Goal: Task Accomplishment & Management: Use online tool/utility

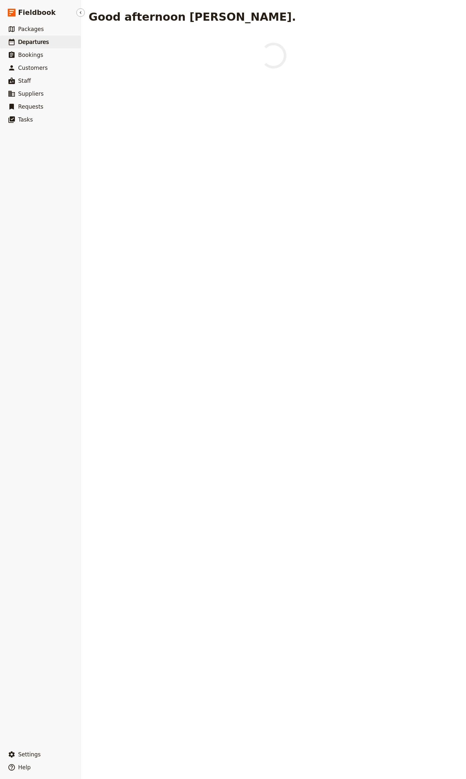
click at [46, 47] on link "​ Departures" at bounding box center [40, 42] width 81 height 13
select select "CREATED_AT"
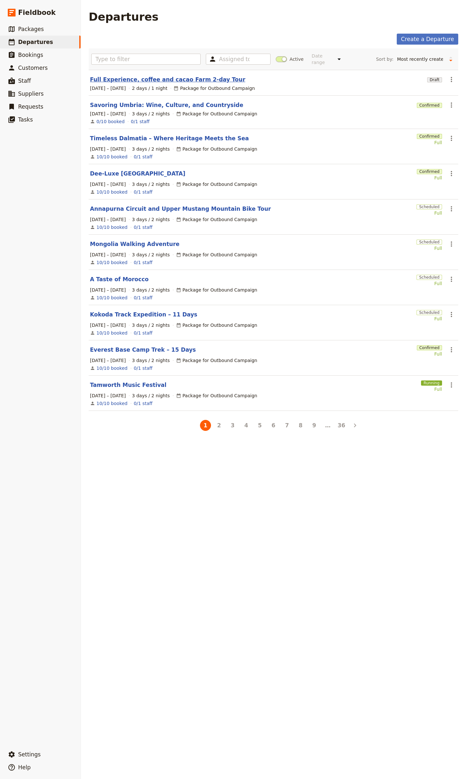
click at [162, 76] on link "Full Experience, coffee and cacao Farm 2-day Tour" at bounding box center [167, 80] width 155 height 8
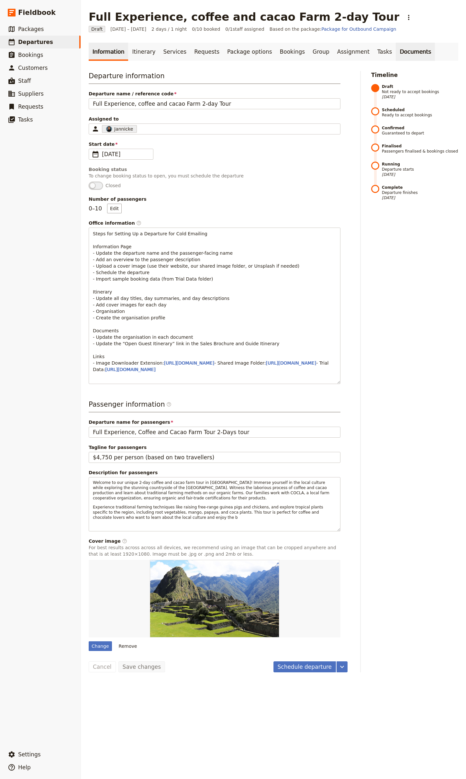
click at [396, 50] on link "Documents" at bounding box center [415, 52] width 39 height 18
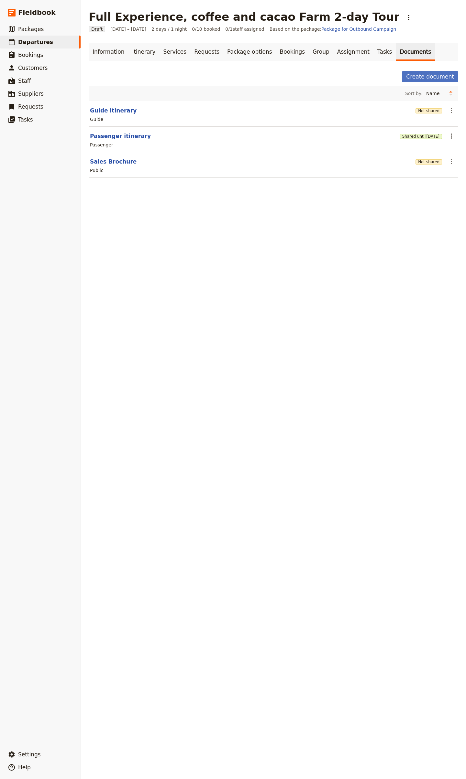
click at [115, 112] on button "Guide itinerary" at bounding box center [113, 111] width 47 height 8
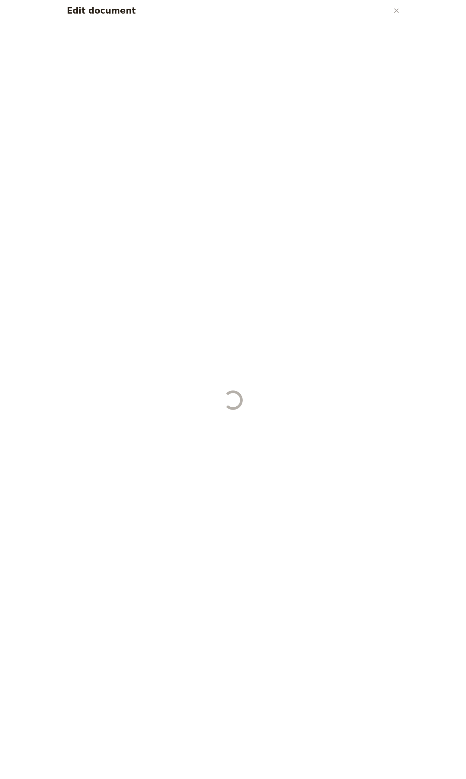
select select "STAFF"
select select "RUN_SHEET"
select select "LARGE"
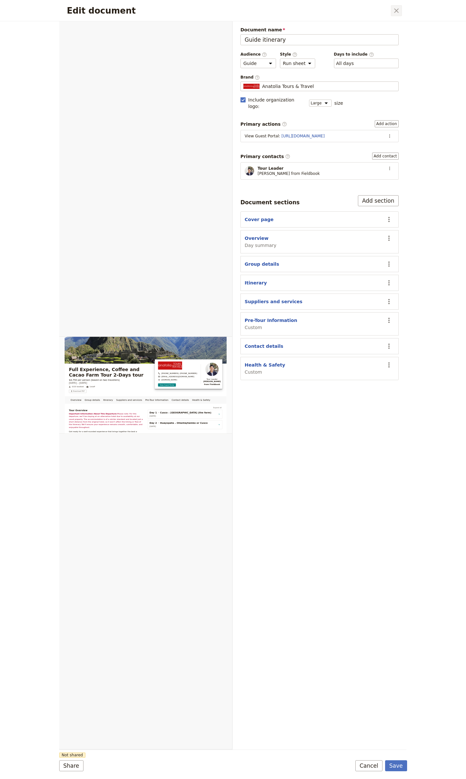
click at [391, 6] on button "​" at bounding box center [396, 10] width 11 height 11
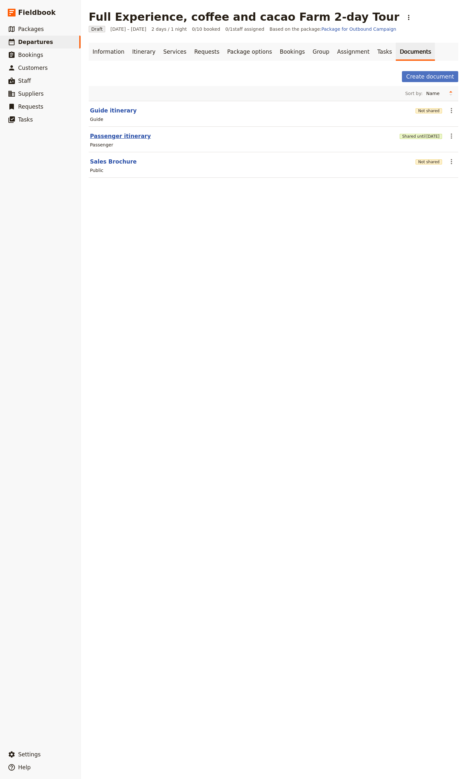
click at [136, 134] on button "Passenger itinerary" at bounding box center [120, 136] width 61 height 8
select select "PASSENGER"
select select "RUN_SHEET"
select select "LARGE"
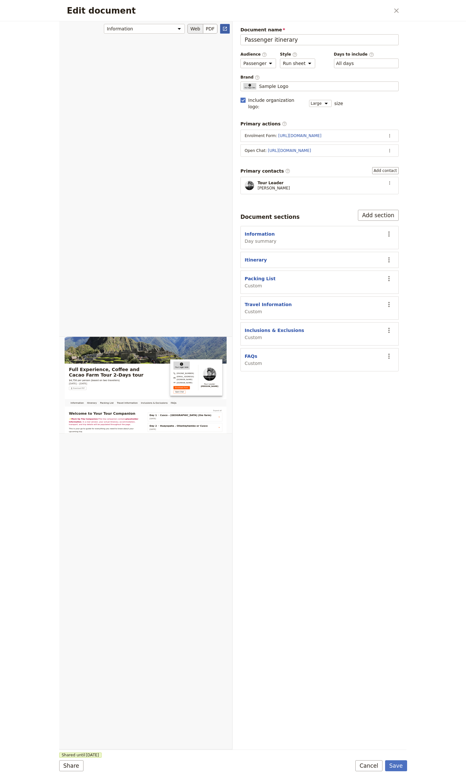
click at [229, 29] on link "​" at bounding box center [225, 29] width 10 height 10
click at [266, 231] on button "Information" at bounding box center [260, 234] width 30 height 6
select select "DAY_SUMMARY"
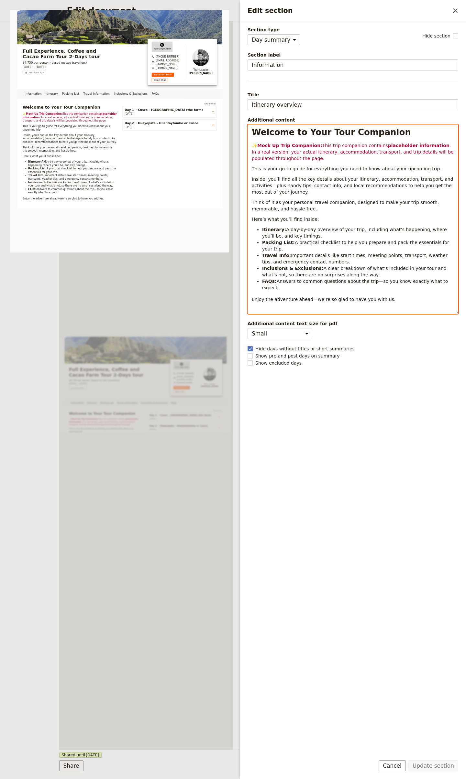
click at [305, 151] on span ". In a real version, your actual itinerary, accommodation, transport, and trip …" at bounding box center [353, 152] width 203 height 18
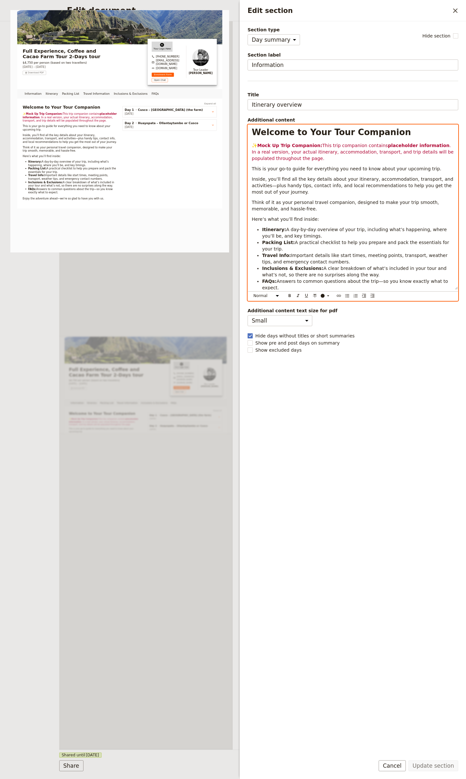
drag, startPoint x: 258, startPoint y: 148, endPoint x: 274, endPoint y: 146, distance: 16.6
click at [257, 148] on span "✨" at bounding box center [254, 145] width 5 height 5
click at [278, 145] on strong "Mock Up Trip Companion:" at bounding box center [289, 145] width 65 height 5
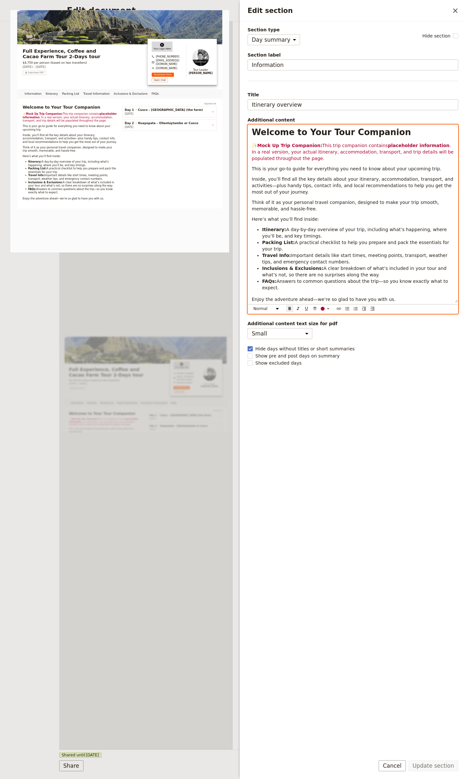
click at [279, 145] on strong "Mock Up Trip Companion:" at bounding box center [289, 145] width 65 height 5
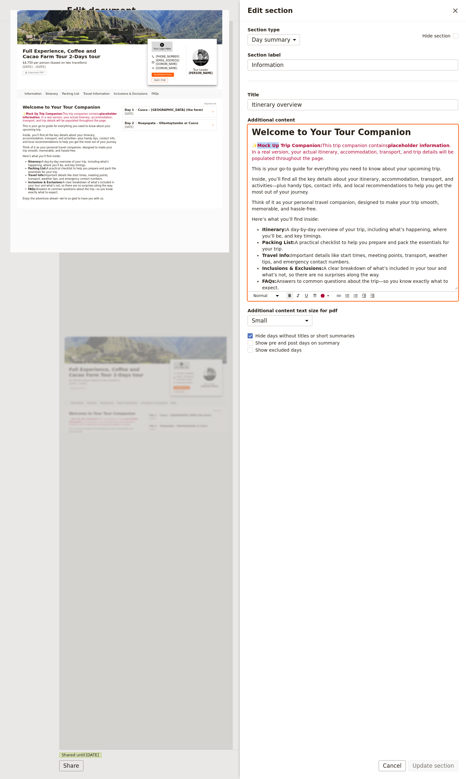
drag, startPoint x: 278, startPoint y: 147, endPoint x: 264, endPoint y: 140, distance: 15.0
click at [260, 146] on strong "Mock Up Trip Companion:" at bounding box center [289, 145] width 65 height 5
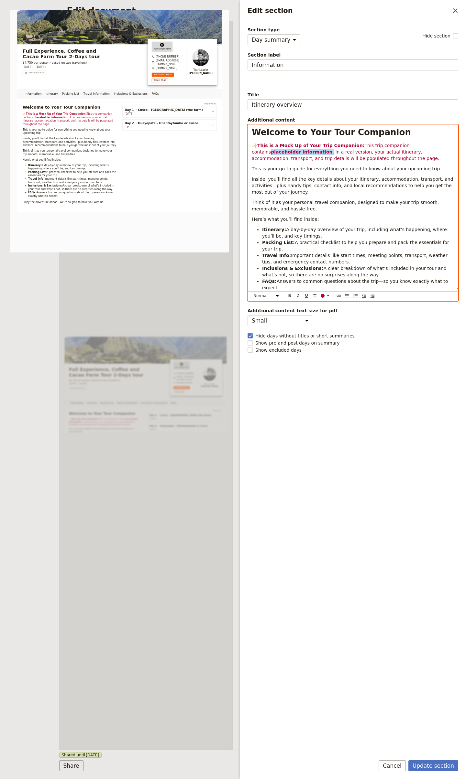
drag, startPoint x: 416, startPoint y: 147, endPoint x: 279, endPoint y: 152, distance: 136.6
click at [279, 152] on p "✨ This is a Mock Up of Your Trip Companion: This trip companion contains placeh…" at bounding box center [353, 151] width 202 height 19
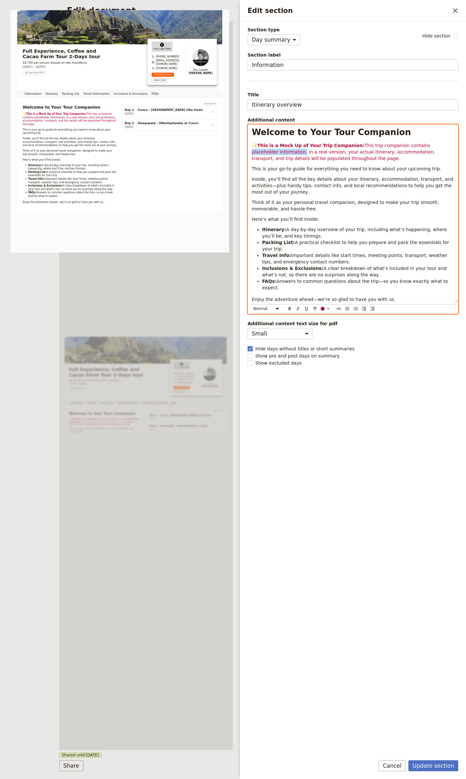
click at [355, 159] on p "✨ This is a Mock Up of Your Trip Companion: This trip companion contains placeh…" at bounding box center [353, 151] width 202 height 19
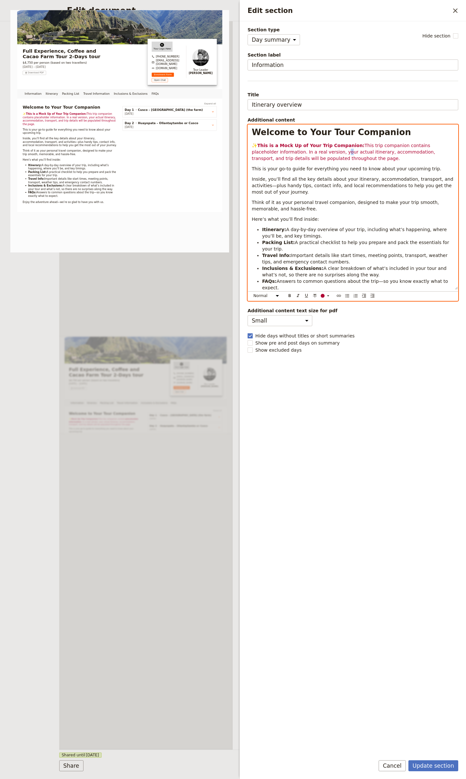
click at [317, 156] on p "✨ This is a Mock Up of Your Trip Companion: This trip companion contains placeh…" at bounding box center [353, 151] width 202 height 19
drag, startPoint x: 285, startPoint y: 152, endPoint x: 310, endPoint y: 151, distance: 25.6
click at [310, 151] on span "This trip companion contains placeholder information. In a real version, your a…" at bounding box center [344, 152] width 185 height 18
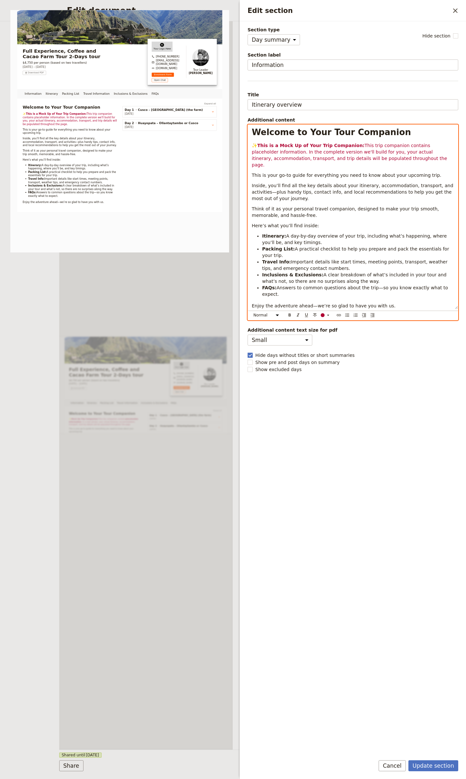
click at [383, 152] on span "This trip companion contains placeholder information. In the complete version w…" at bounding box center [350, 155] width 197 height 25
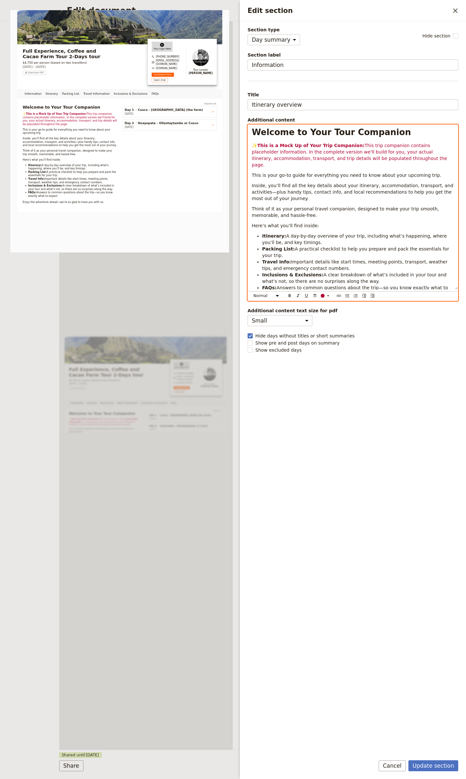
click at [383, 152] on span "This trip companion contains placeholder information. In the complete version w…" at bounding box center [350, 155] width 197 height 25
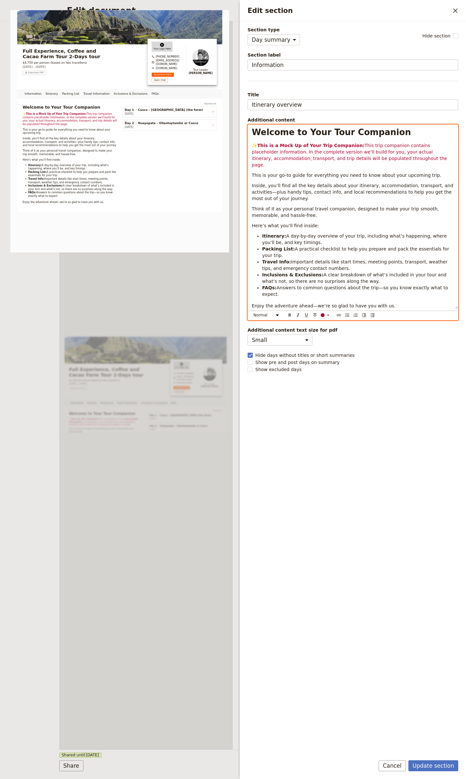
click at [424, 151] on span "This trip companion contains placeholder information. In the complete version w…" at bounding box center [350, 155] width 197 height 25
click at [306, 157] on span "This trip companion contains placeholder information. In the complete version w…" at bounding box center [350, 155] width 197 height 25
click at [403, 159] on p "✨ This is a Mock Up of Your Trip Companion: This trip companion contains placeh…" at bounding box center [353, 155] width 202 height 26
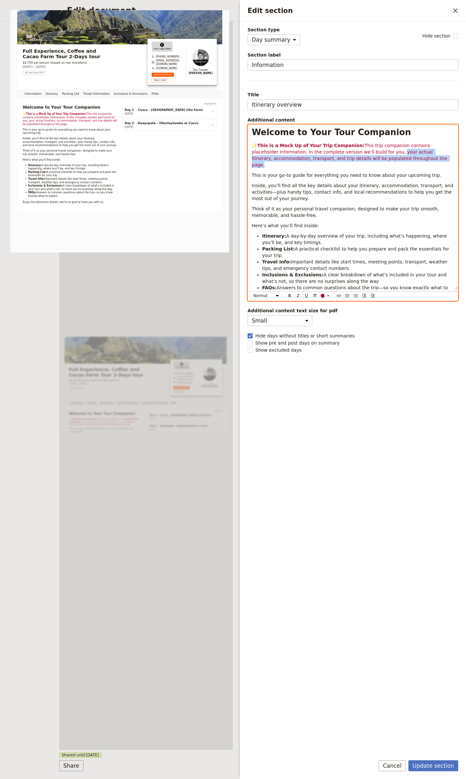
drag, startPoint x: 405, startPoint y: 160, endPoint x: 375, endPoint y: 128, distance: 44.4
click at [368, 152] on p "✨ This is a Mock Up of Your Trip Companion: This trip companion contains placeh…" at bounding box center [353, 155] width 202 height 26
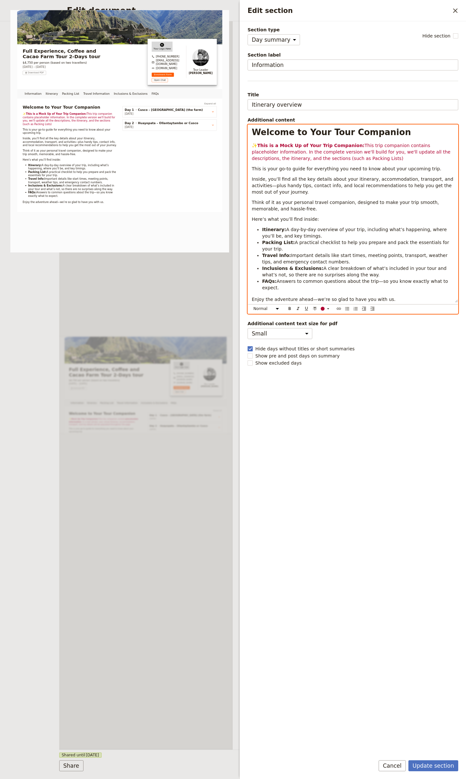
click at [280, 158] on span "This trip companion contains placeholder information. In the complete version w…" at bounding box center [352, 152] width 200 height 18
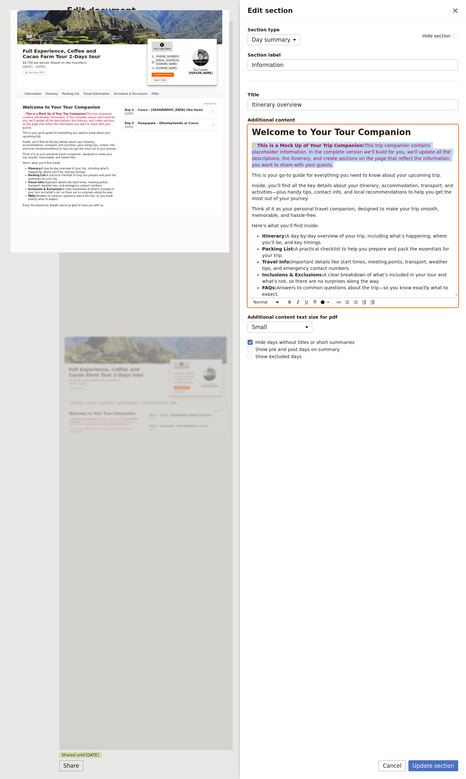
drag, startPoint x: 311, startPoint y: 168, endPoint x: 249, endPoint y: 148, distance: 64.8
click at [249, 148] on div "Welcome to Your Tour Companion ✨ This is a Mock Up of Your Trip Companion: This…" at bounding box center [353, 210] width 210 height 171
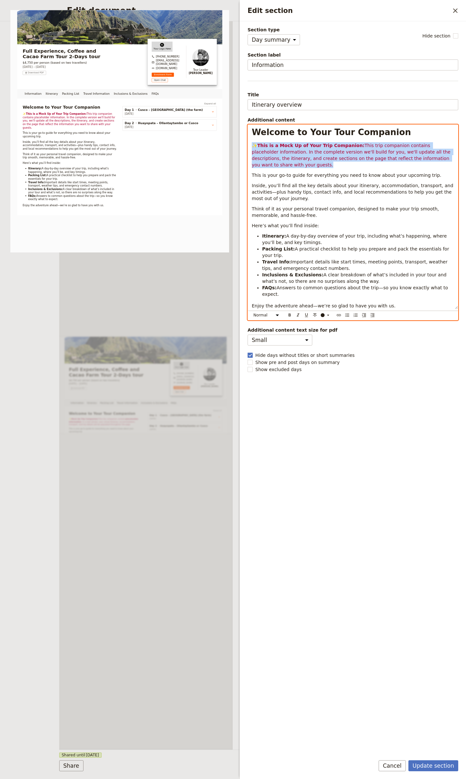
copy p "✨ This is a Mock Up of Your Trip Companion: This trip companion contains placeh…"
click at [262, 144] on strong "This is a Mock Up of Your Trip Companion:" at bounding box center [310, 145] width 107 height 5
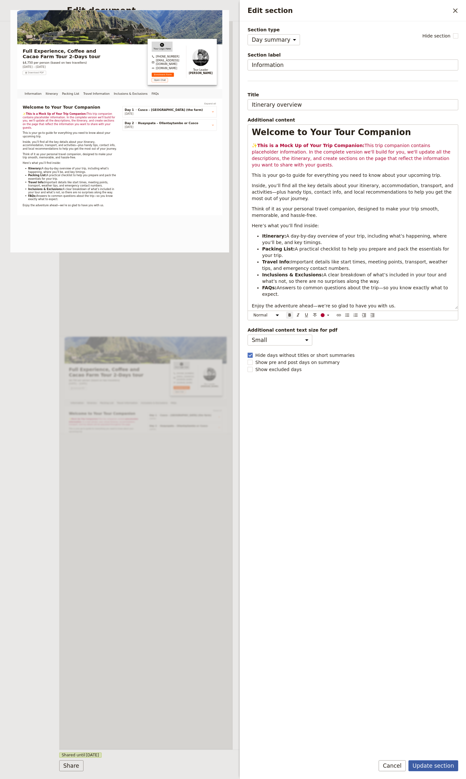
click at [428, 766] on button "Update section" at bounding box center [433, 766] width 50 height 11
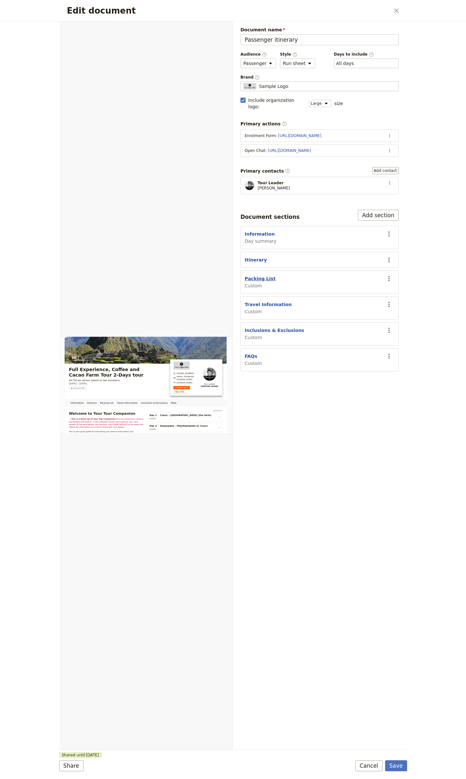
click at [261, 276] on button "Packing List" at bounding box center [260, 279] width 31 height 6
select select "CUSTOM"
click at [256, 260] on section "Itinerary ​" at bounding box center [319, 260] width 158 height 16
click at [256, 257] on button "Itinerary" at bounding box center [256, 260] width 22 height 6
select select "ITINERARY"
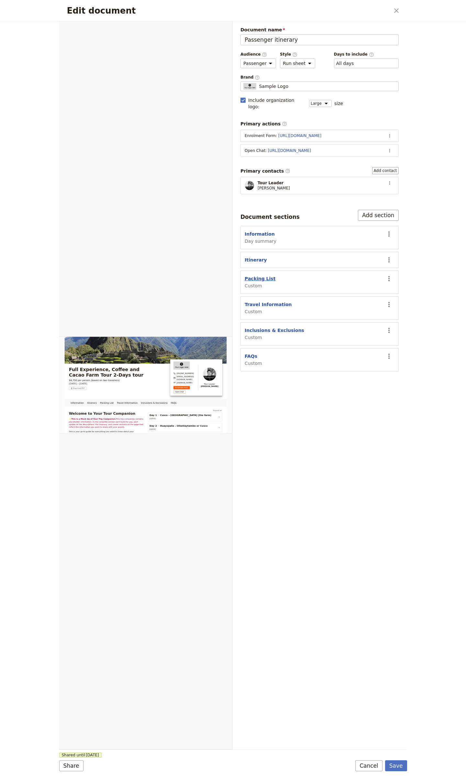
click at [256, 278] on button "Packing List" at bounding box center [260, 279] width 31 height 6
select select "CUSTOM"
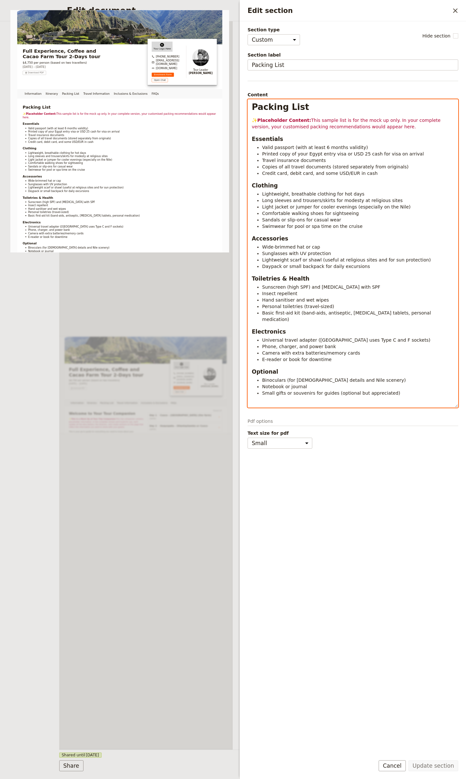
click at [372, 129] on span "This sample list is for the mock up only. In your complete version, your custom…" at bounding box center [347, 124] width 190 height 12
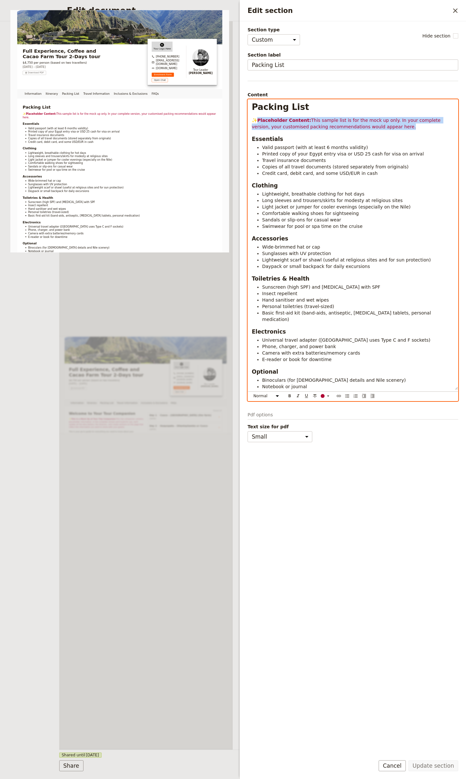
drag, startPoint x: 382, startPoint y: 126, endPoint x: 260, endPoint y: 121, distance: 122.1
click at [260, 121] on p "✨ Placeholder Content: This sample list is for the mock up only. In your comple…" at bounding box center [353, 123] width 202 height 13
click at [260, 121] on strong "Placeholder Content:" at bounding box center [284, 120] width 54 height 5
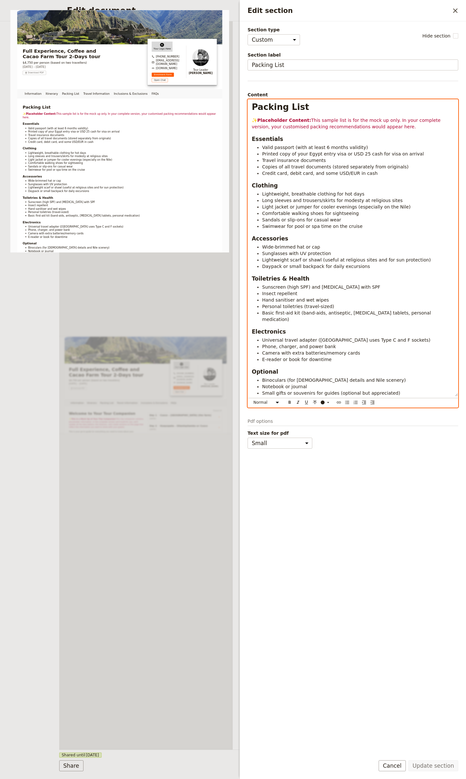
click at [266, 121] on strong "Placeholder Content:" at bounding box center [284, 120] width 54 height 5
click at [401, 127] on p "✨ Placeholder Content: This sample list is for the mock up only. In your comple…" at bounding box center [353, 123] width 202 height 13
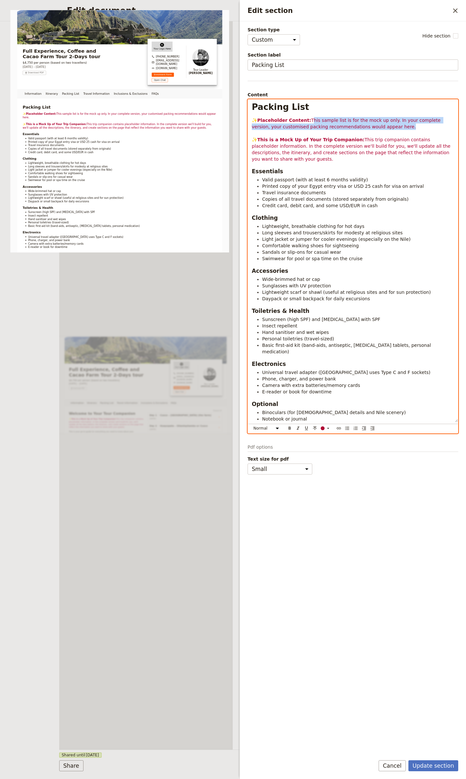
drag, startPoint x: 368, startPoint y: 126, endPoint x: 309, endPoint y: 121, distance: 59.7
click at [309, 121] on p "✨ Placeholder Content: This sample list is for the mock up only. In your comple…" at bounding box center [353, 139] width 202 height 45
click at [357, 139] on span "This trip companion contains placeholder information. In the complete version w…" at bounding box center [352, 149] width 200 height 25
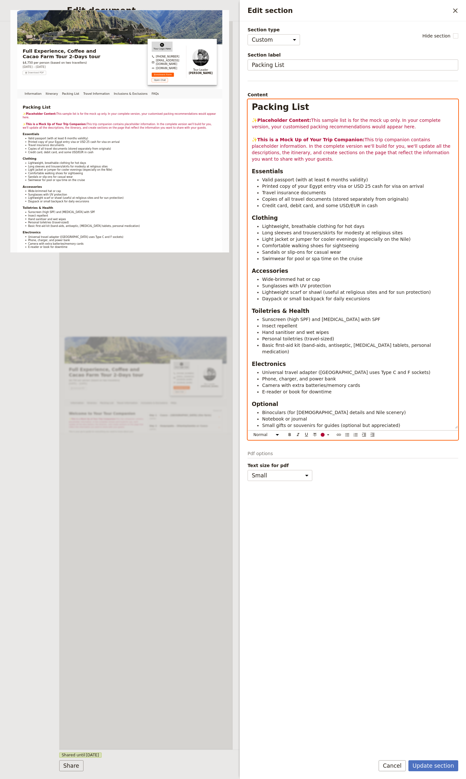
click at [370, 141] on span "This trip companion contains placeholder information. In the complete version w…" at bounding box center [352, 149] width 200 height 25
click at [402, 127] on p "✨ Placeholder Content: This sample list is for the mock up only. In your comple…" at bounding box center [353, 139] width 202 height 45
click at [387, 133] on p "✨ Placeholder Content: This sample list is for the mock up only. In your comple…" at bounding box center [353, 139] width 202 height 45
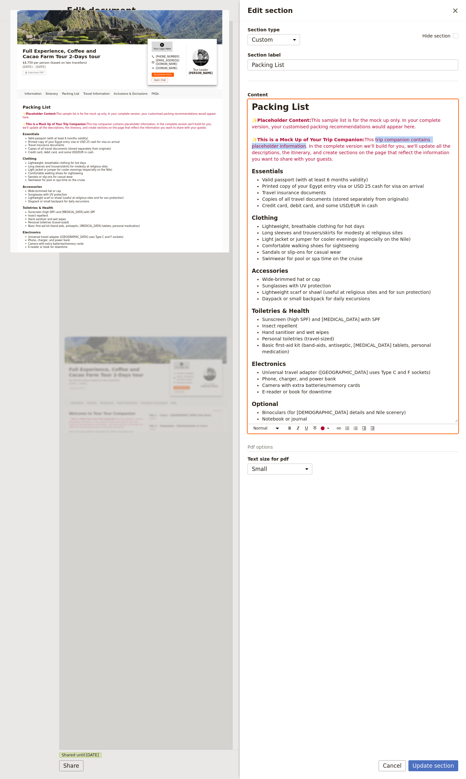
drag, startPoint x: 368, startPoint y: 139, endPoint x: 275, endPoint y: 146, distance: 93.1
click at [275, 146] on span "This trip companion contains placeholder information. In the complete version w…" at bounding box center [352, 149] width 200 height 25
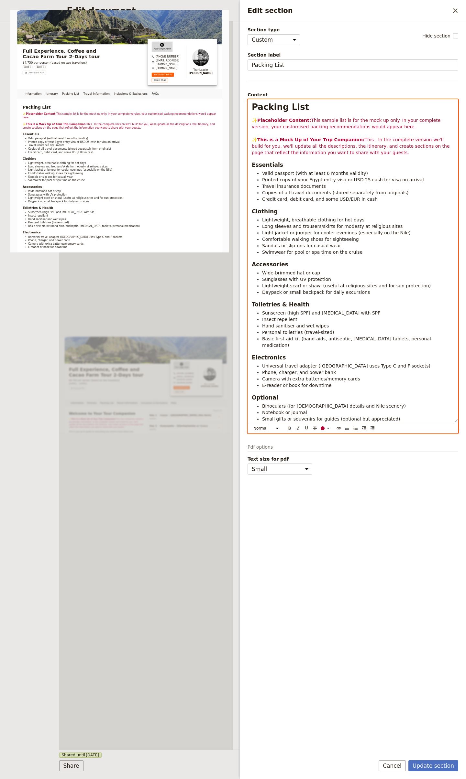
click at [293, 143] on p "✨ Placeholder Content: This sample list is for the mock up only. In your comple…" at bounding box center [353, 136] width 202 height 39
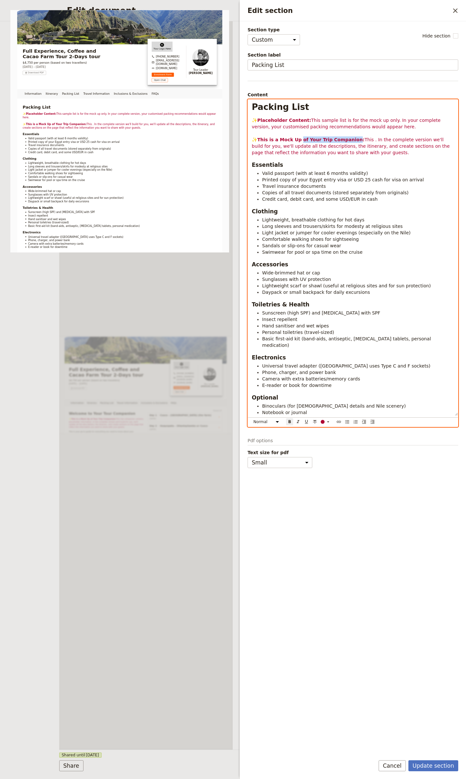
drag, startPoint x: 301, startPoint y: 141, endPoint x: 350, endPoint y: 139, distance: 49.2
click at [350, 139] on strong "This is a Mock Up of Your Trip Companion:" at bounding box center [310, 139] width 107 height 5
drag, startPoint x: 415, startPoint y: 127, endPoint x: 444, endPoint y: 121, distance: 29.7
click at [444, 122] on p "✨ Placeholder Content: This sample list is for the mock up only. In your comple…" at bounding box center [353, 136] width 202 height 39
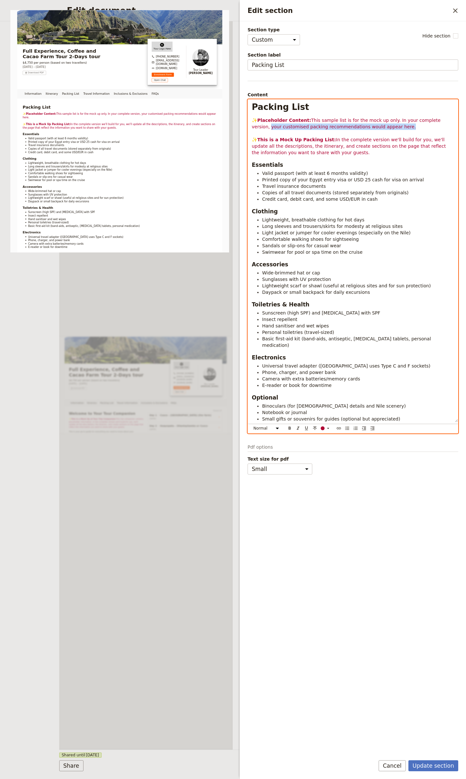
copy span "your customised packing recommendations would appear here."
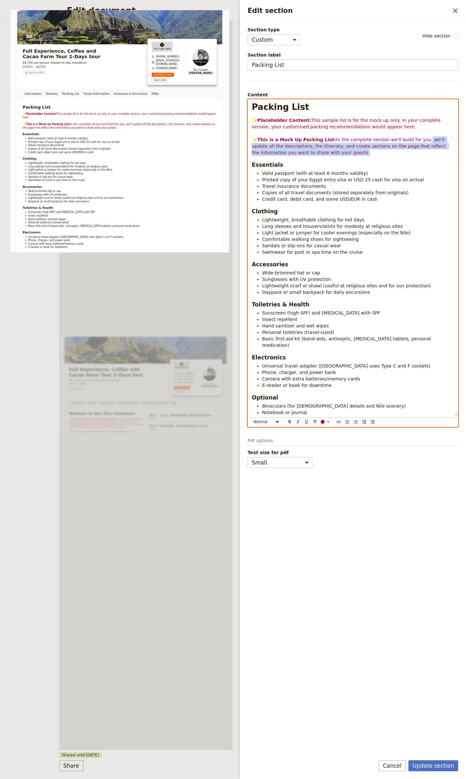
drag, startPoint x: 397, startPoint y: 152, endPoint x: 416, endPoint y: 142, distance: 21.6
click at [416, 142] on p "✨ Placeholder Content: This sample list is for the mock up only. In your comple…" at bounding box center [353, 136] width 202 height 39
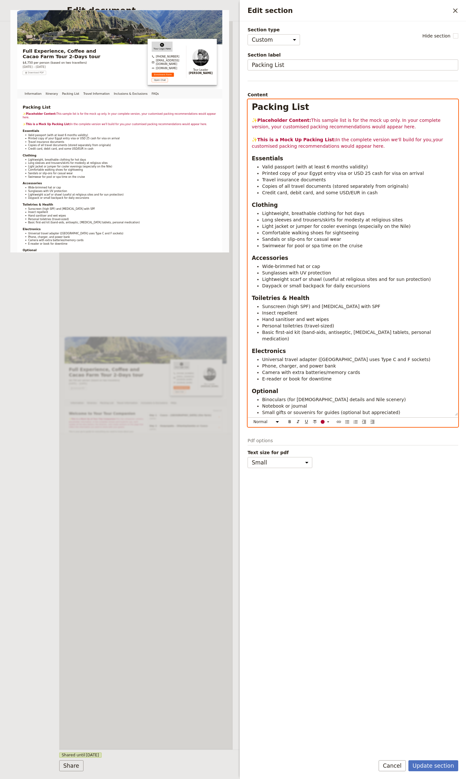
click at [417, 141] on span "In the complete version we'll build for you,your customised packing recommendat…" at bounding box center [348, 143] width 192 height 12
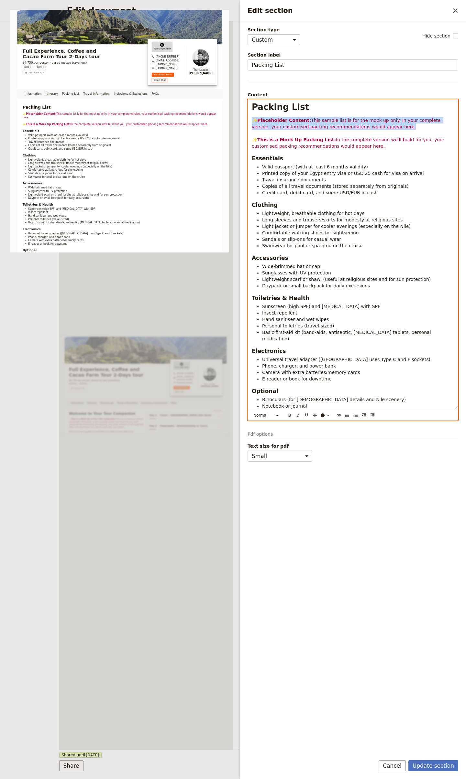
drag, startPoint x: 271, startPoint y: 123, endPoint x: 248, endPoint y: 118, distance: 22.8
click at [248, 118] on div "Packing List ✨ Placeholder Content: This sample list is for the mock up only. I…" at bounding box center [353, 255] width 210 height 310
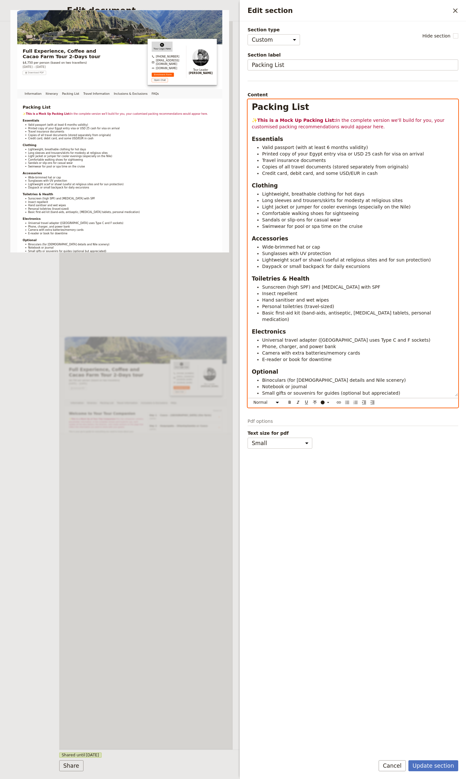
click at [339, 108] on h1 "Packing List" at bounding box center [353, 107] width 202 height 10
click at [273, 120] on strong "This is a Mock Up Packing List:" at bounding box center [296, 120] width 79 height 5
select select "paragraph"
click at [273, 120] on strong "This is a Mock Up Packing List:" at bounding box center [296, 120] width 79 height 5
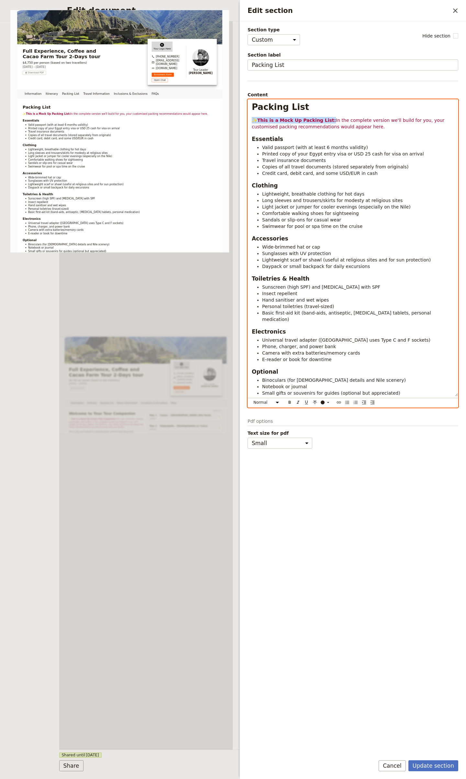
copy p "✨ This is a Mock Up Packing List:"
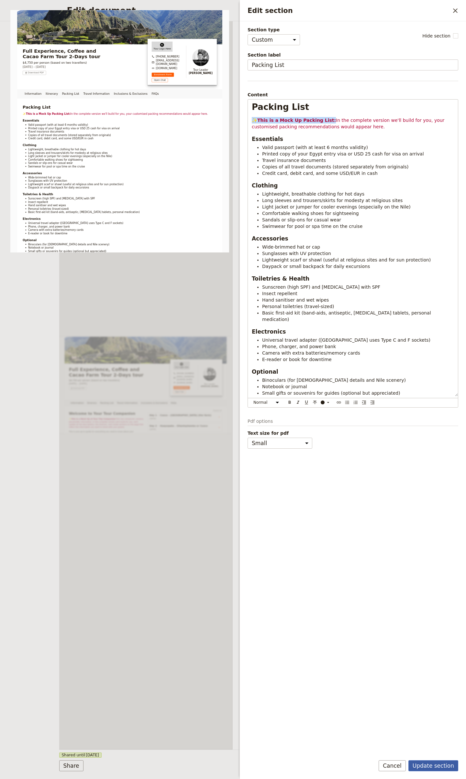
click at [428, 765] on button "Update section" at bounding box center [433, 766] width 50 height 11
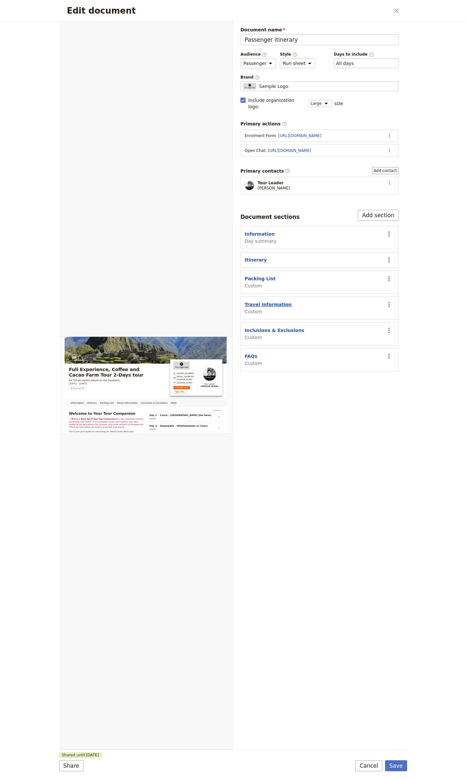
click at [270, 303] on button "Travel Information" at bounding box center [268, 304] width 47 height 6
select select "CUSTOM"
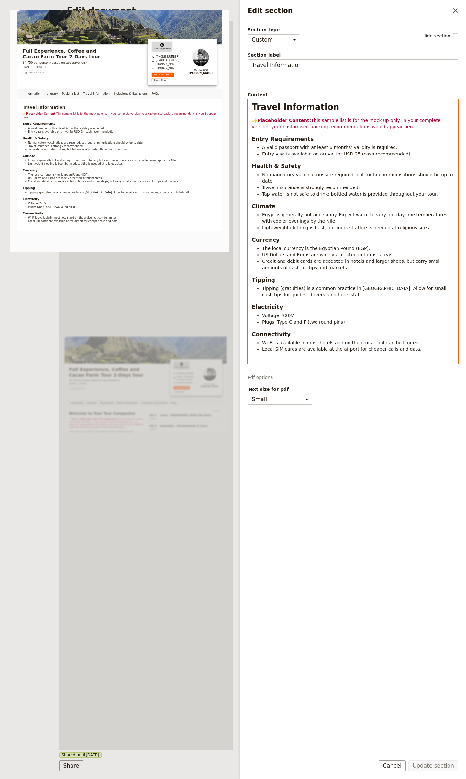
click at [301, 127] on span "This sample list is for the mock up only. In your complete version, your custom…" at bounding box center [347, 124] width 190 height 12
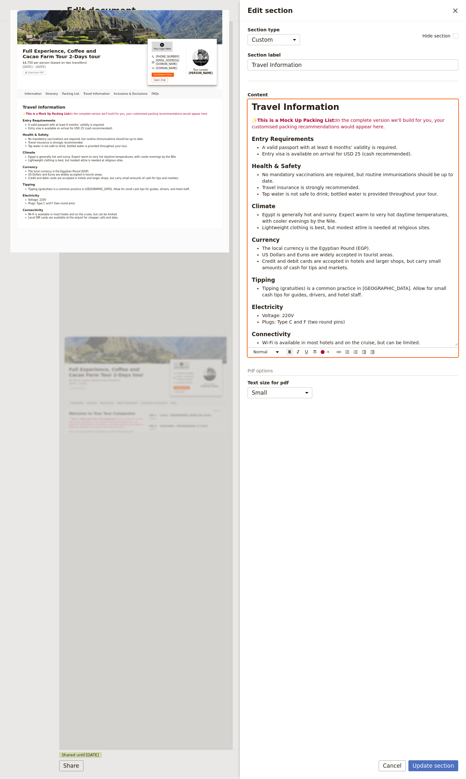
drag, startPoint x: 301, startPoint y: 121, endPoint x: 323, endPoint y: 121, distance: 22.6
click at [321, 121] on strong "This is a Mock Up Packing List:" at bounding box center [296, 120] width 79 height 5
drag, startPoint x: 326, startPoint y: 121, endPoint x: 299, endPoint y: 120, distance: 27.2
click at [299, 120] on strong "This is a Mock Up Packing List:" at bounding box center [296, 120] width 79 height 5
drag, startPoint x: 391, startPoint y: 122, endPoint x: 404, endPoint y: 126, distance: 14.0
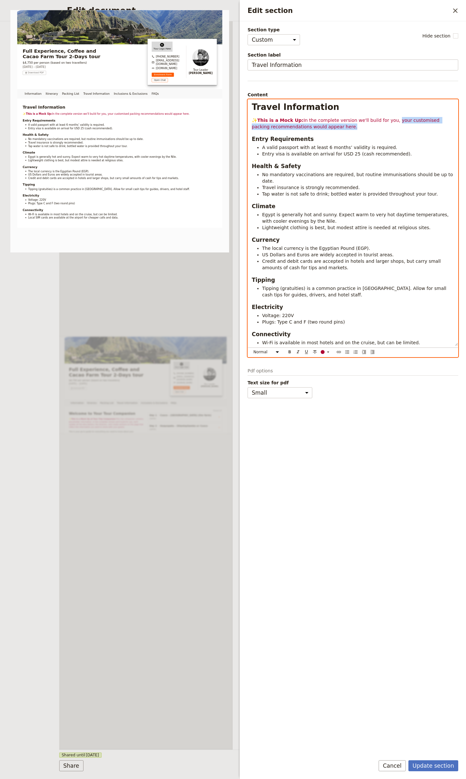
click at [404, 126] on p "✨ This is a Mock Up: In the complete version we'll build for you, your customis…" at bounding box center [353, 123] width 202 height 13
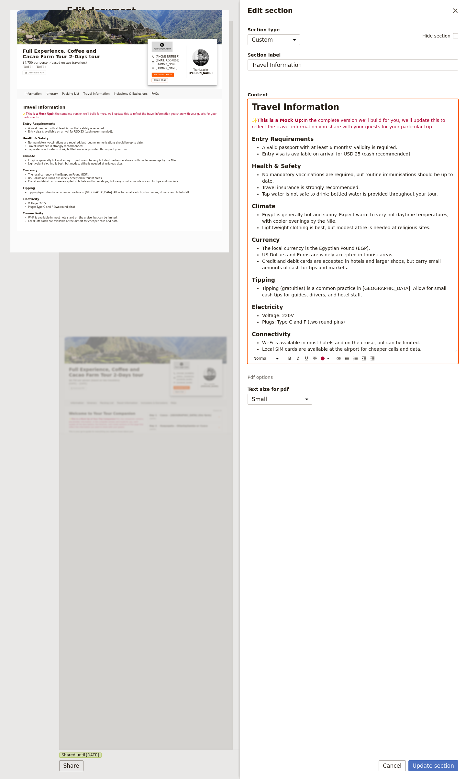
click at [252, 119] on span "✨" at bounding box center [254, 120] width 5 height 5
copy p "✨ This is a Mock Up: In the complete version we'll build for you, we'll update …"
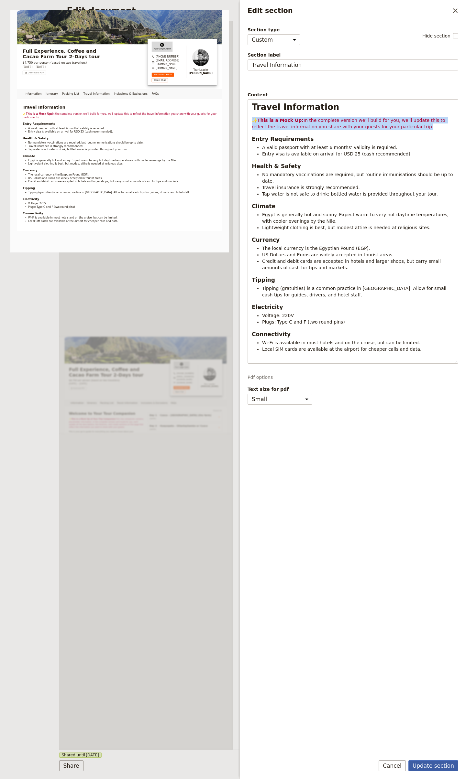
click at [432, 763] on button "Update section" at bounding box center [433, 766] width 50 height 11
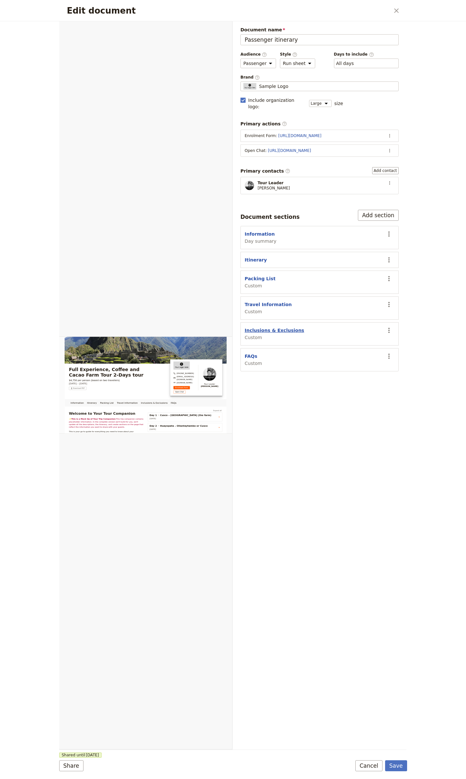
click at [271, 327] on button "Inclusions & Exclusions" at bounding box center [275, 330] width 60 height 6
select select "CUSTOM"
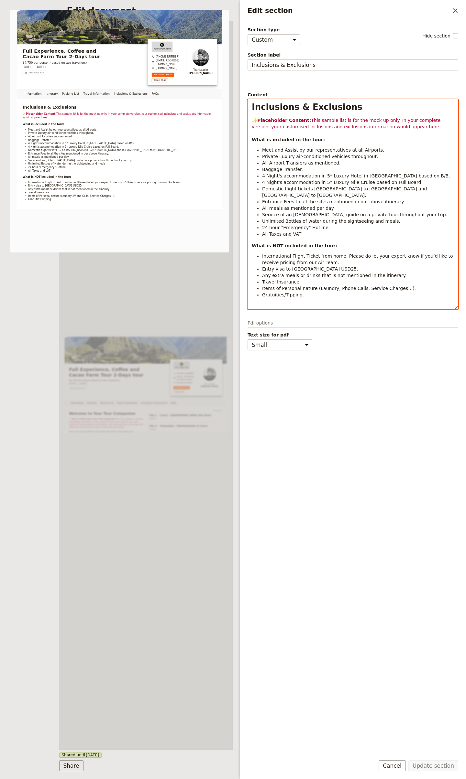
click at [304, 126] on span "This sample list is for the mock up only. In your complete version, your custom…" at bounding box center [347, 124] width 190 height 12
click at [407, 126] on p "✨ Placeholder Content: This sample list is for the mock up only. In your comple…" at bounding box center [353, 130] width 202 height 26
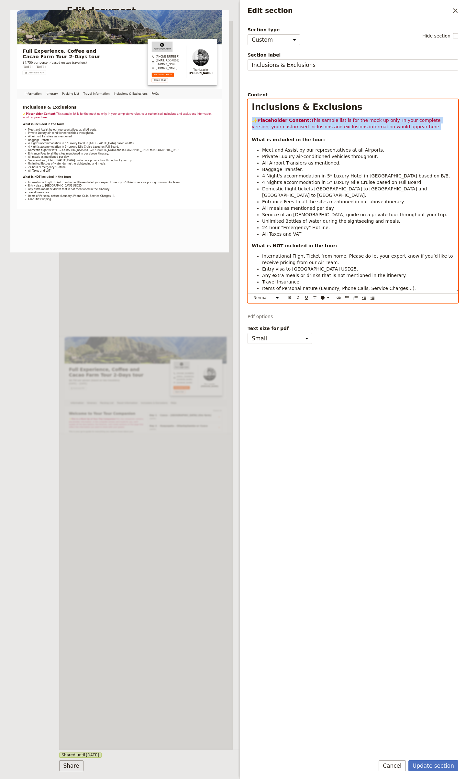
drag, startPoint x: 285, startPoint y: 118, endPoint x: 253, endPoint y: 118, distance: 32.0
click at [253, 118] on p "✨ Placeholder Content: This sample list is for the mock up only. In your comple…" at bounding box center [353, 130] width 202 height 26
paste div "Edit section"
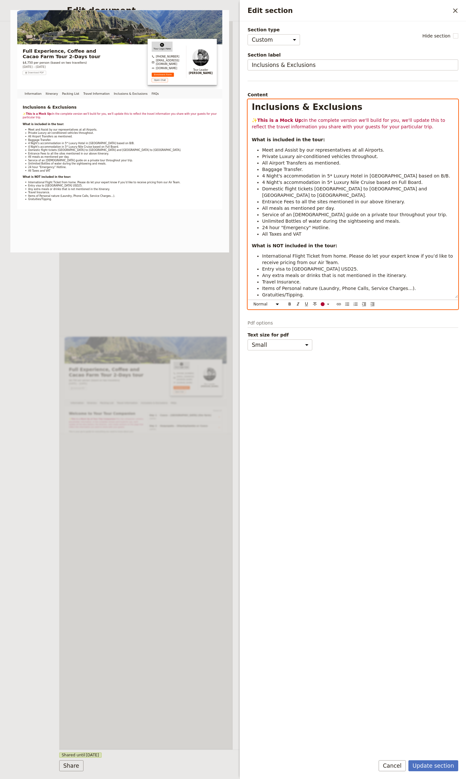
click at [375, 123] on span "In the complete version we'll build for you, we'll update this to reflect the t…" at bounding box center [349, 124] width 195 height 12
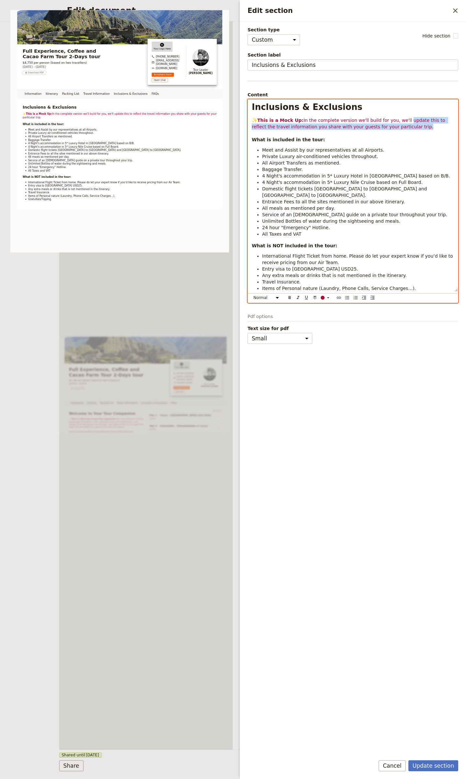
drag, startPoint x: 411, startPoint y: 126, endPoint x: 400, endPoint y: 122, distance: 11.8
click at [400, 122] on p "✨ This is a Mock Up: In the complete version we'll build for you, we'll update …" at bounding box center [353, 130] width 202 height 26
drag, startPoint x: 313, startPoint y: 116, endPoint x: 233, endPoint y: 120, distance: 80.3
click at [233, 121] on body "Fieldbook ​ ​ Fieldbook ​ ​ Packages ​ Departures ​ Bookings ​ Customers ​ Staf…" at bounding box center [233, 389] width 466 height 779
copy p "✨ This is a Mock Up: In the complete version we'll build for you, we'll update …"
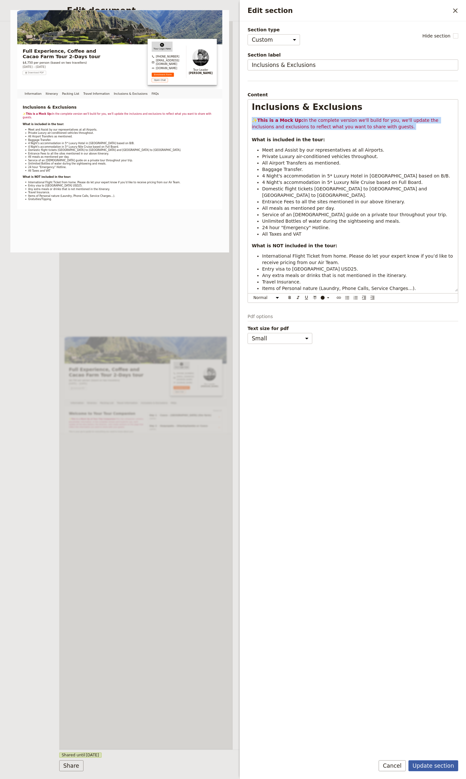
click at [431, 767] on button "Update section" at bounding box center [433, 766] width 50 height 11
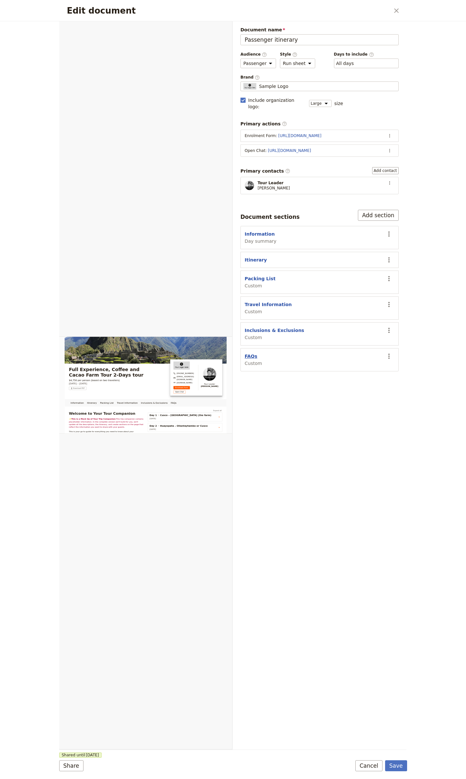
click at [255, 353] on button "FAQs" at bounding box center [251, 356] width 13 height 6
select select "CUSTOM"
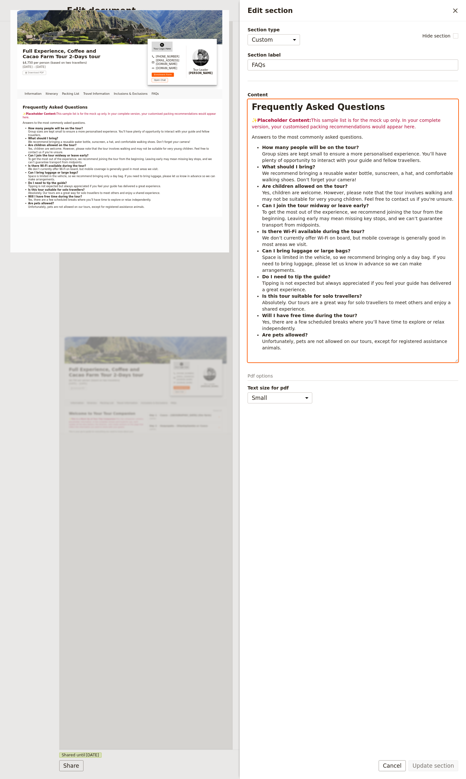
click at [303, 121] on strong "Placeholder Content:" at bounding box center [284, 120] width 54 height 5
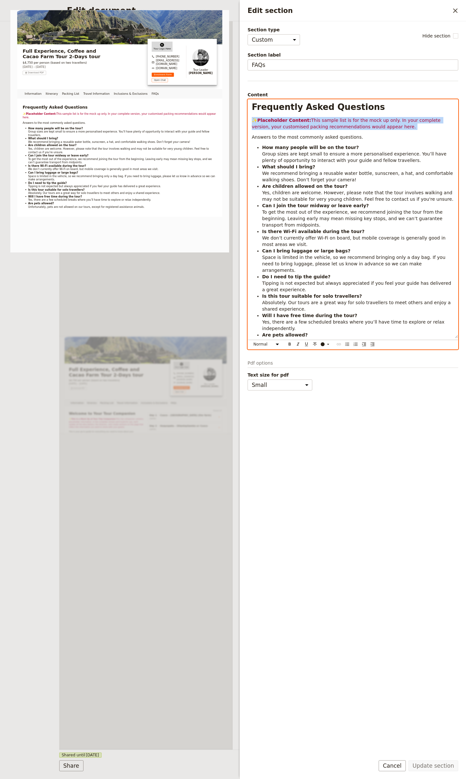
click at [303, 121] on strong "Placeholder Content:" at bounding box center [284, 120] width 54 height 5
drag, startPoint x: 405, startPoint y: 127, endPoint x: 417, endPoint y: 123, distance: 12.9
click at [417, 123] on p "✨ This is a Mock Up: In the complete version we'll build for you, we'll update …" at bounding box center [353, 123] width 202 height 13
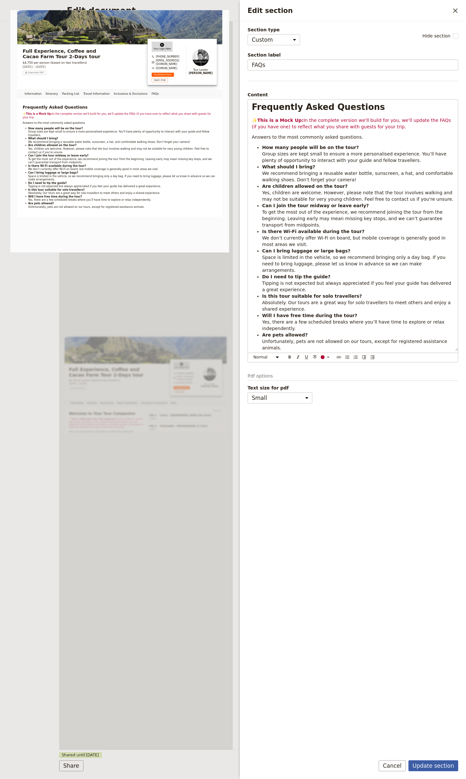
click at [432, 760] on form "Section type Cover page Day summary Itinerary Custom Hide section Section label…" at bounding box center [353, 400] width 226 height 758
click at [433, 761] on button "Update section" at bounding box center [433, 766] width 50 height 11
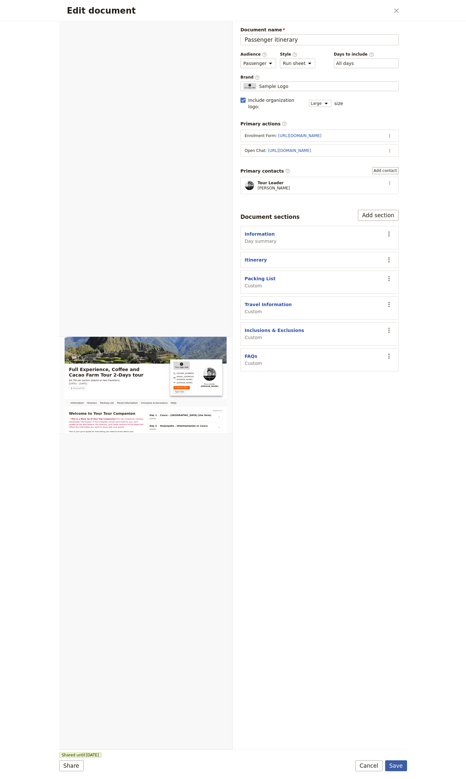
click at [397, 768] on button "Save" at bounding box center [396, 766] width 22 height 11
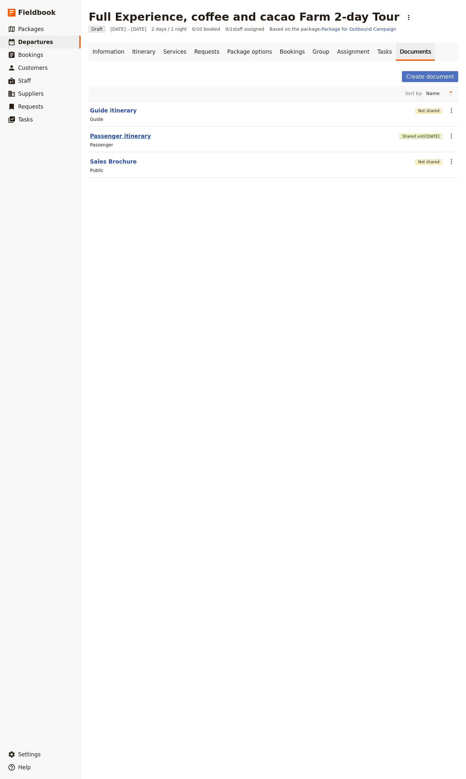
click at [127, 138] on button "Passenger itinerary" at bounding box center [120, 136] width 61 height 8
select select "PASSENGER"
select select "RUN_SHEET"
select select "LARGE"
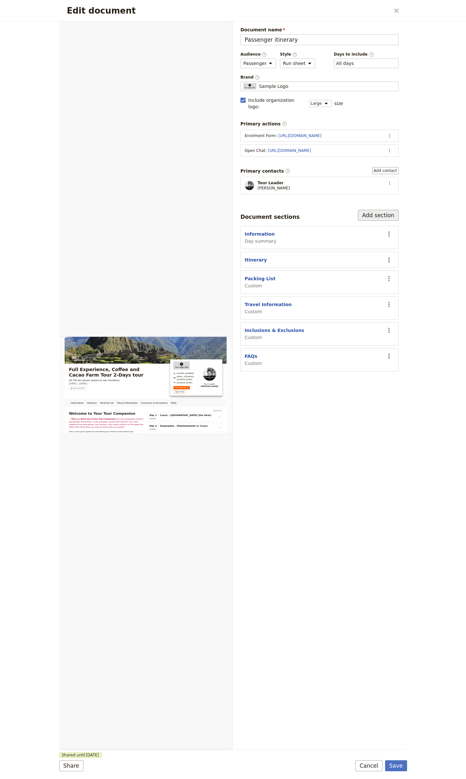
click at [384, 210] on button "Add section" at bounding box center [378, 215] width 41 height 11
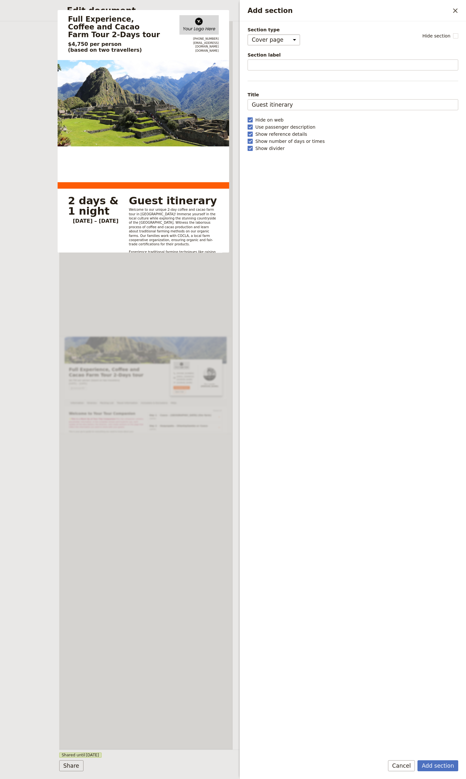
click at [268, 38] on select "Cover page Day summary Itinerary Custom" at bounding box center [273, 39] width 52 height 11
select select "CUSTOM"
click at [247, 34] on select "Cover page Day summary Itinerary Custom" at bounding box center [273, 39] width 52 height 11
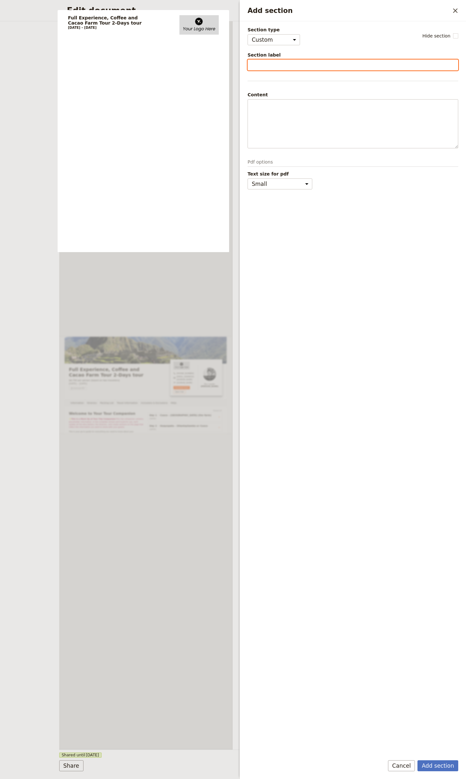
click at [284, 65] on input "Section label" at bounding box center [352, 65] width 211 height 11
type input "["
click at [457, 10] on icon "Close drawer" at bounding box center [455, 11] width 8 height 8
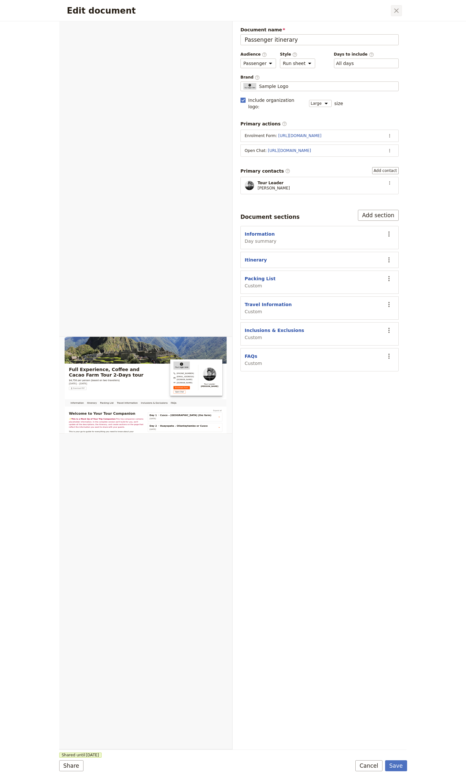
click at [396, 8] on icon "Close dialog" at bounding box center [396, 11] width 8 height 8
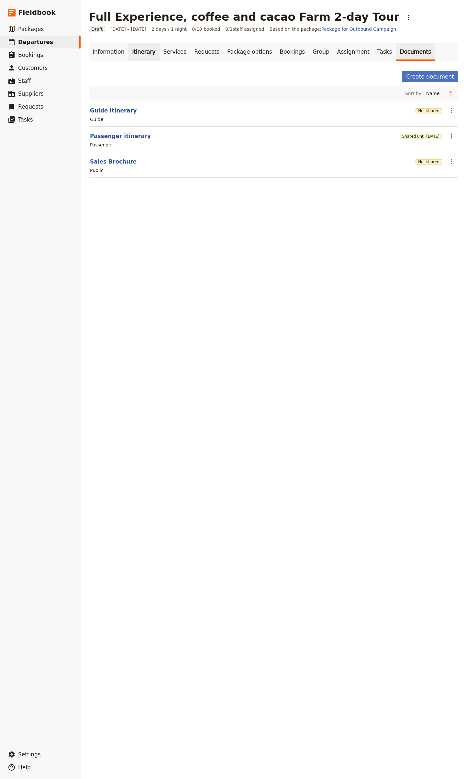
click at [131, 48] on link "Itinerary" at bounding box center [143, 52] width 31 height 18
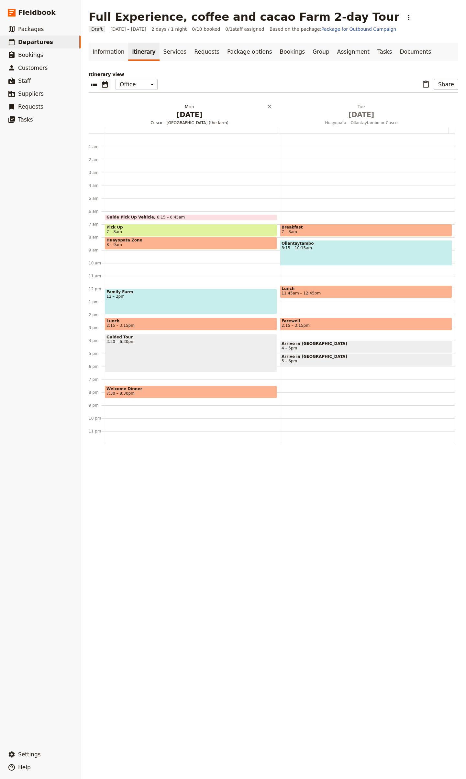
click at [172, 105] on h2 "[DATE] Cusco – [GEOGRAPHIC_DATA] (the farm)" at bounding box center [189, 111] width 164 height 16
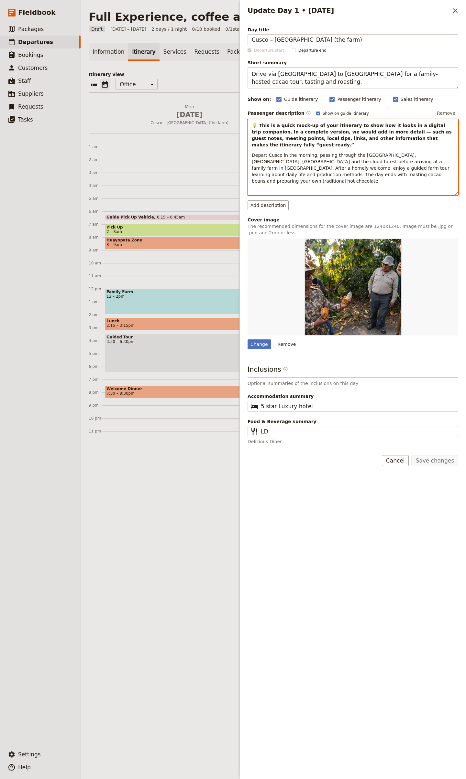
drag, startPoint x: 393, startPoint y: 134, endPoint x: 418, endPoint y: 133, distance: 24.9
click at [393, 134] on strong "💡 This is a quick mock-up of your itinerary to show how it looks in a digital t…" at bounding box center [352, 135] width 201 height 25
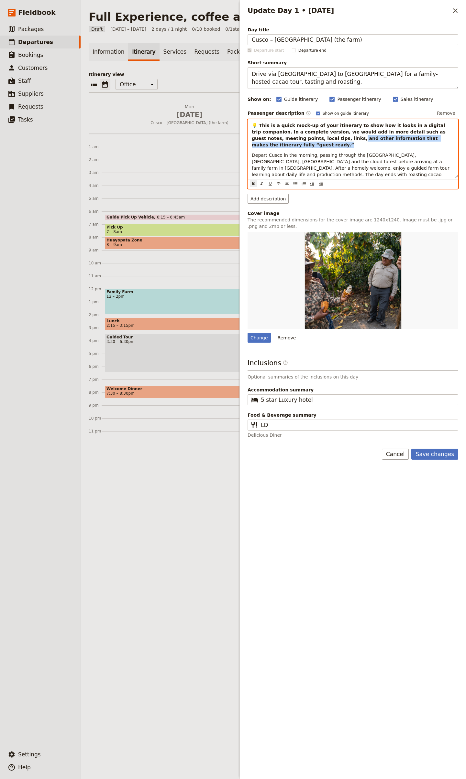
drag, startPoint x: 392, startPoint y: 146, endPoint x: 322, endPoint y: 138, distance: 70.6
click at [322, 138] on p "💡 This is a quick mock-up of your itinerary to show how it looks in a digital t…" at bounding box center [353, 135] width 202 height 26
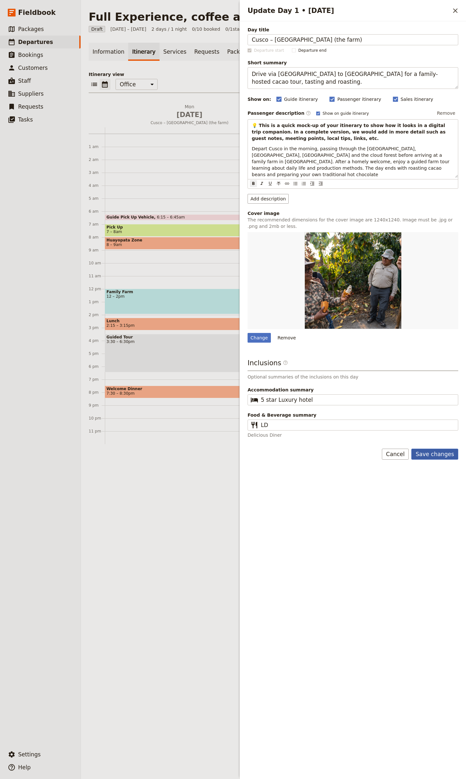
click at [438, 458] on button "Save changes" at bounding box center [434, 454] width 47 height 11
